Goal: Information Seeking & Learning: Learn about a topic

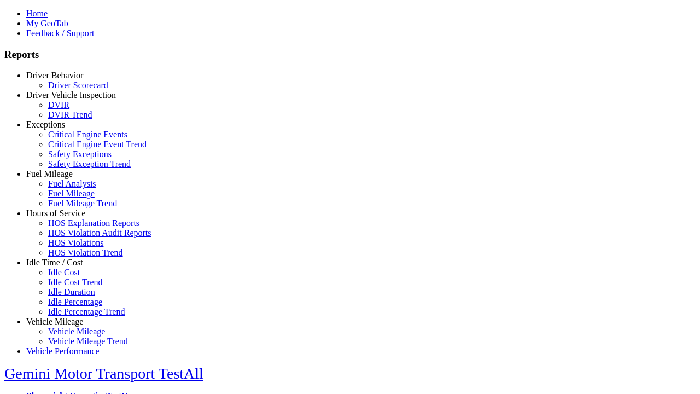
click at [63, 317] on link "Vehicle Mileage" at bounding box center [54, 321] width 57 height 9
click at [71, 336] on link "Vehicle Mileage Trend" at bounding box center [88, 340] width 80 height 9
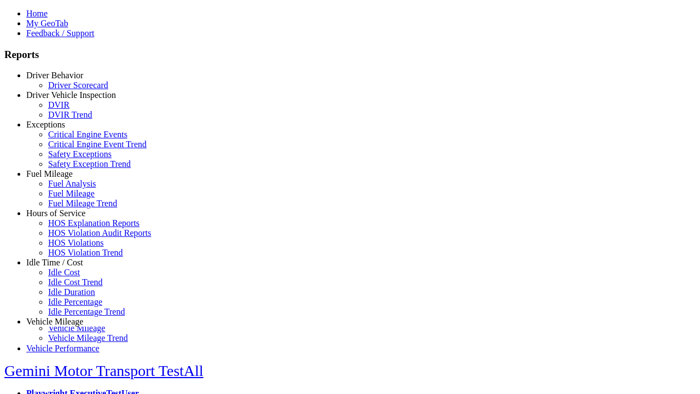
scroll to position [1, 0]
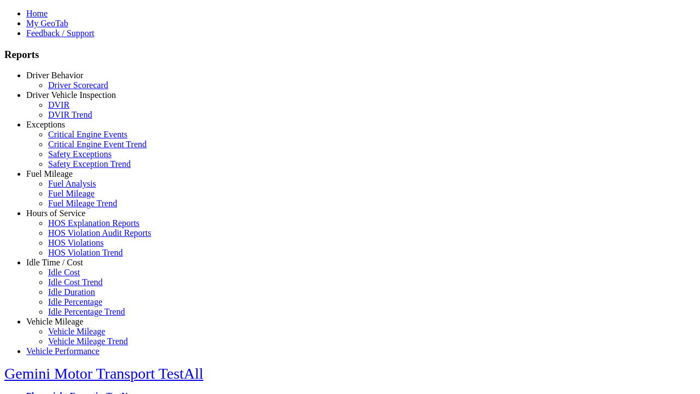
select select
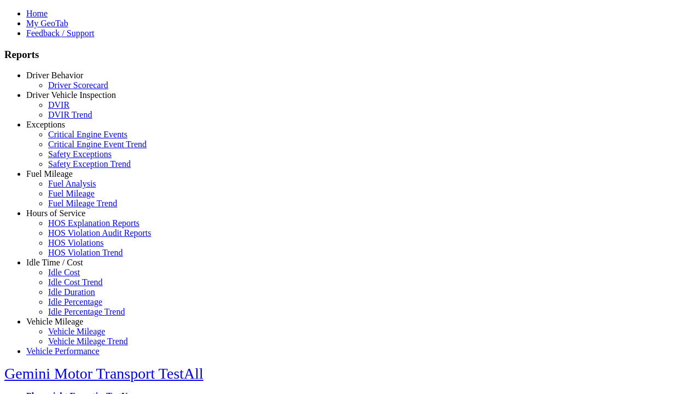
select select
